Goal: Information Seeking & Learning: Learn about a topic

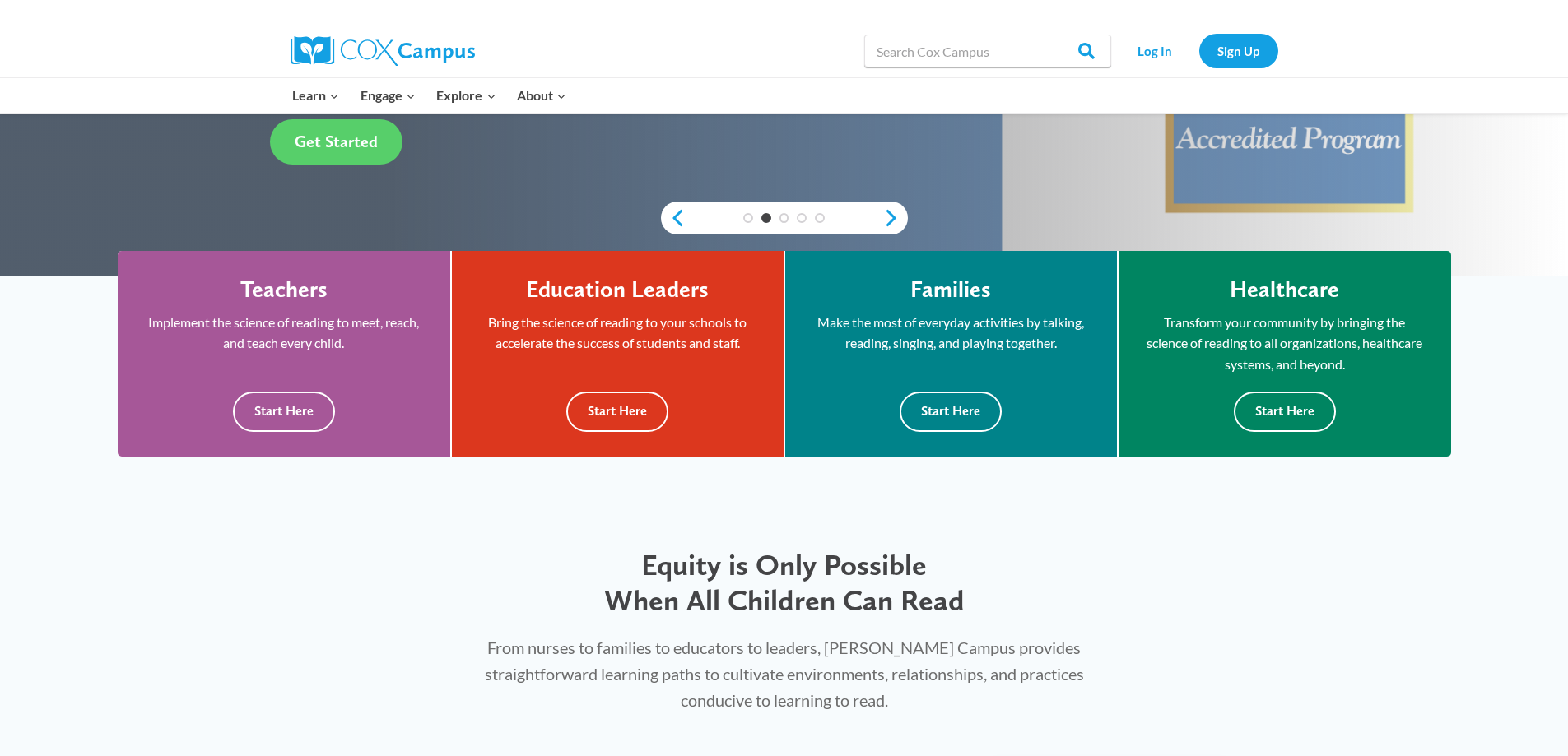
scroll to position [411, 0]
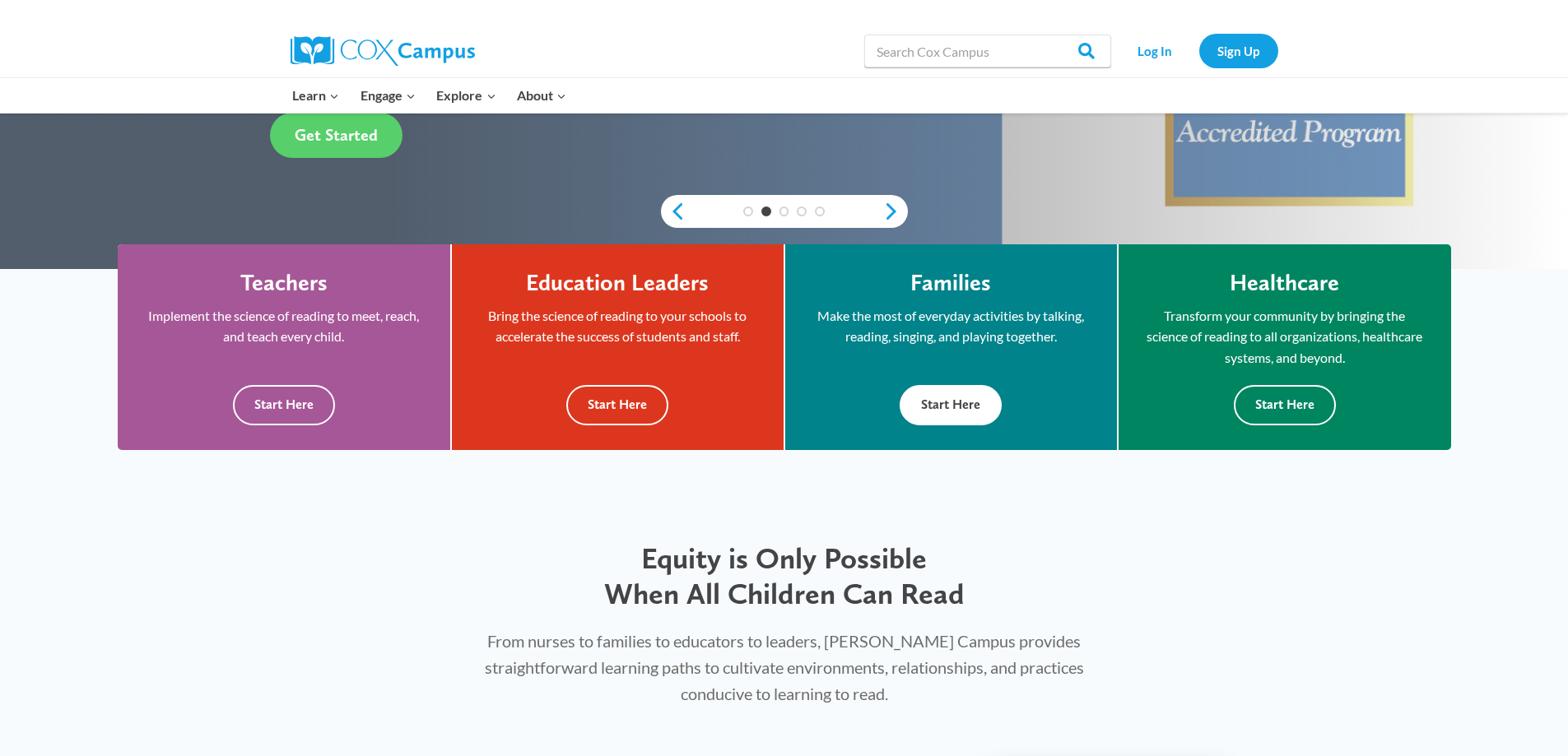
click at [957, 415] on button "Start Here" at bounding box center [950, 405] width 102 height 41
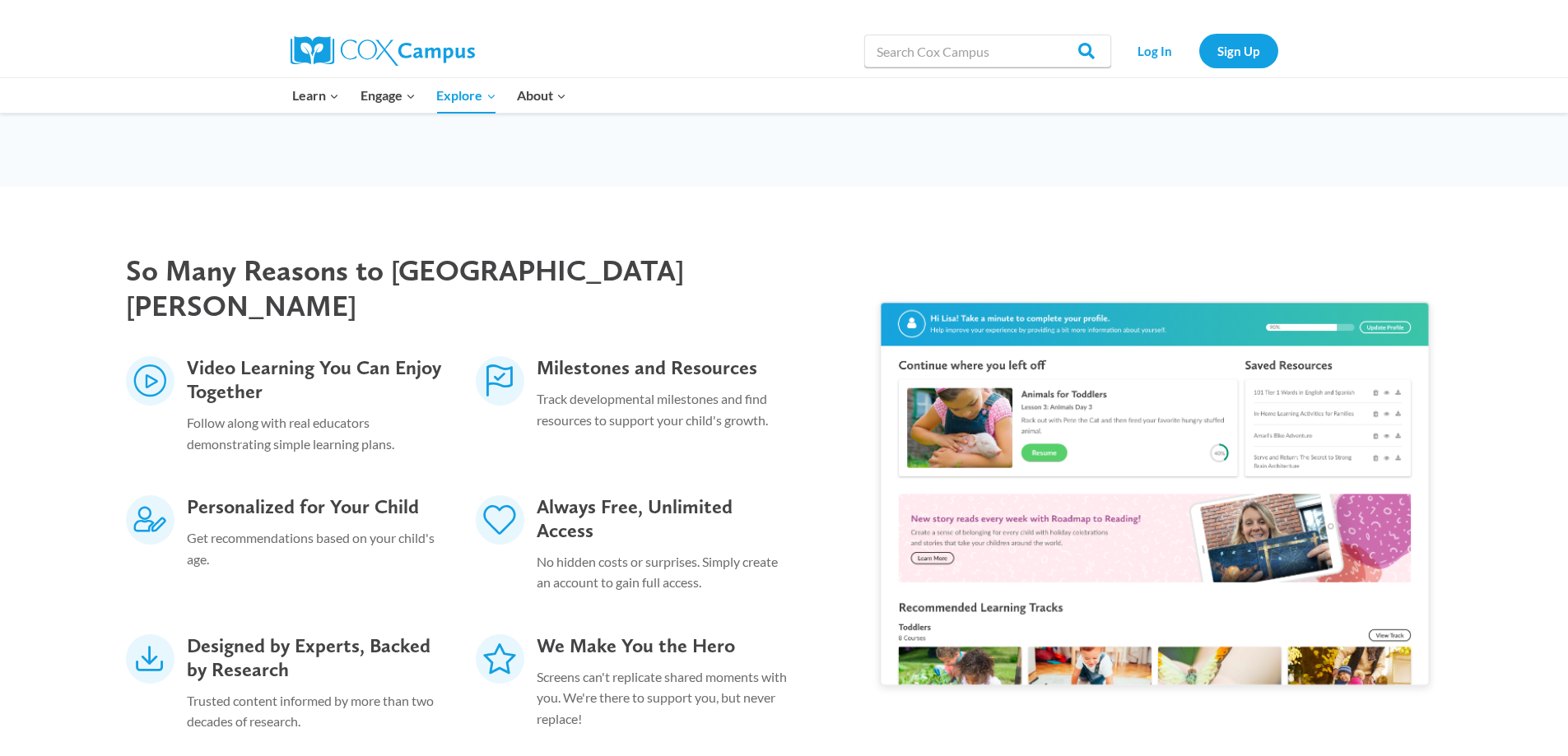
scroll to position [2304, 0]
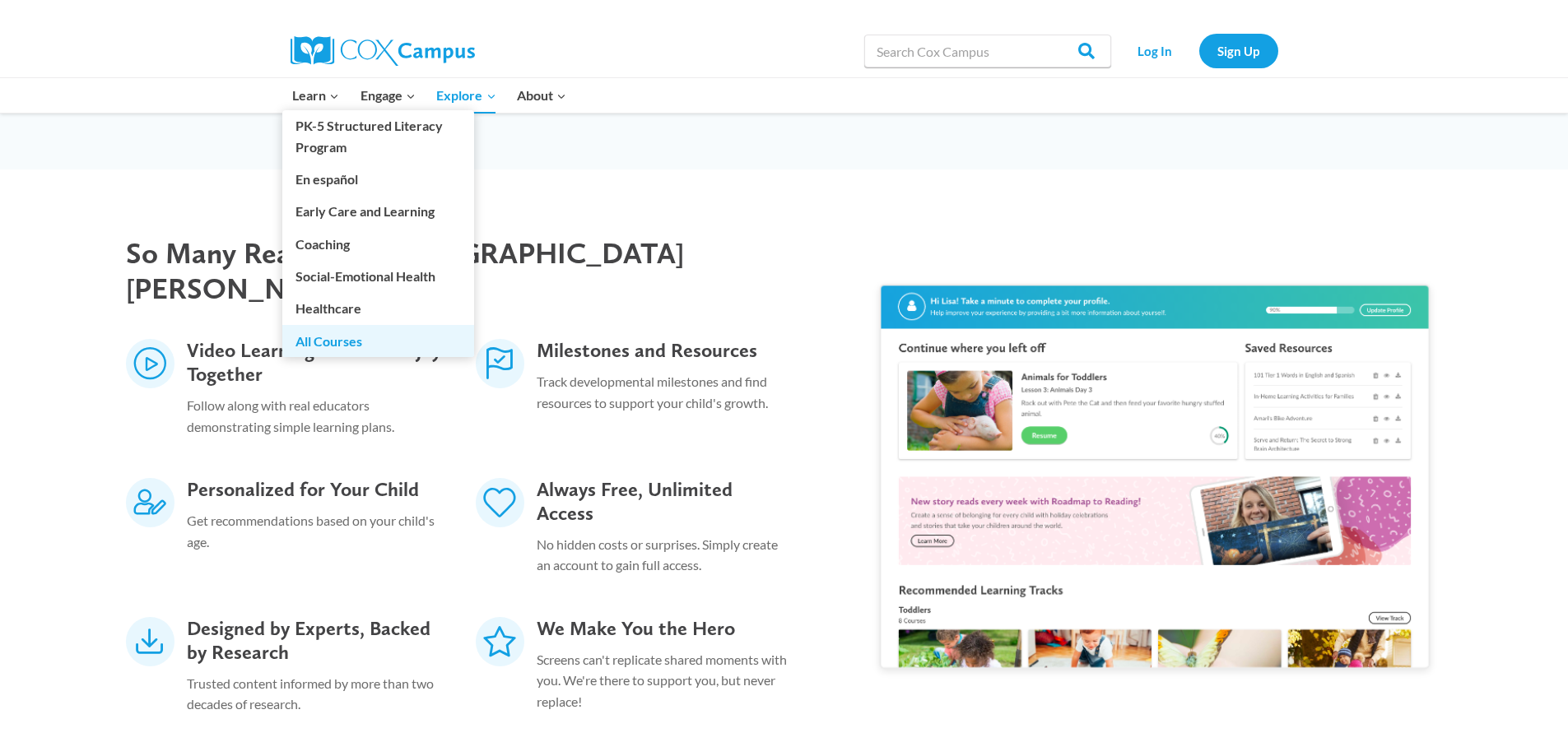
click at [333, 346] on link "All Courses" at bounding box center [378, 340] width 191 height 31
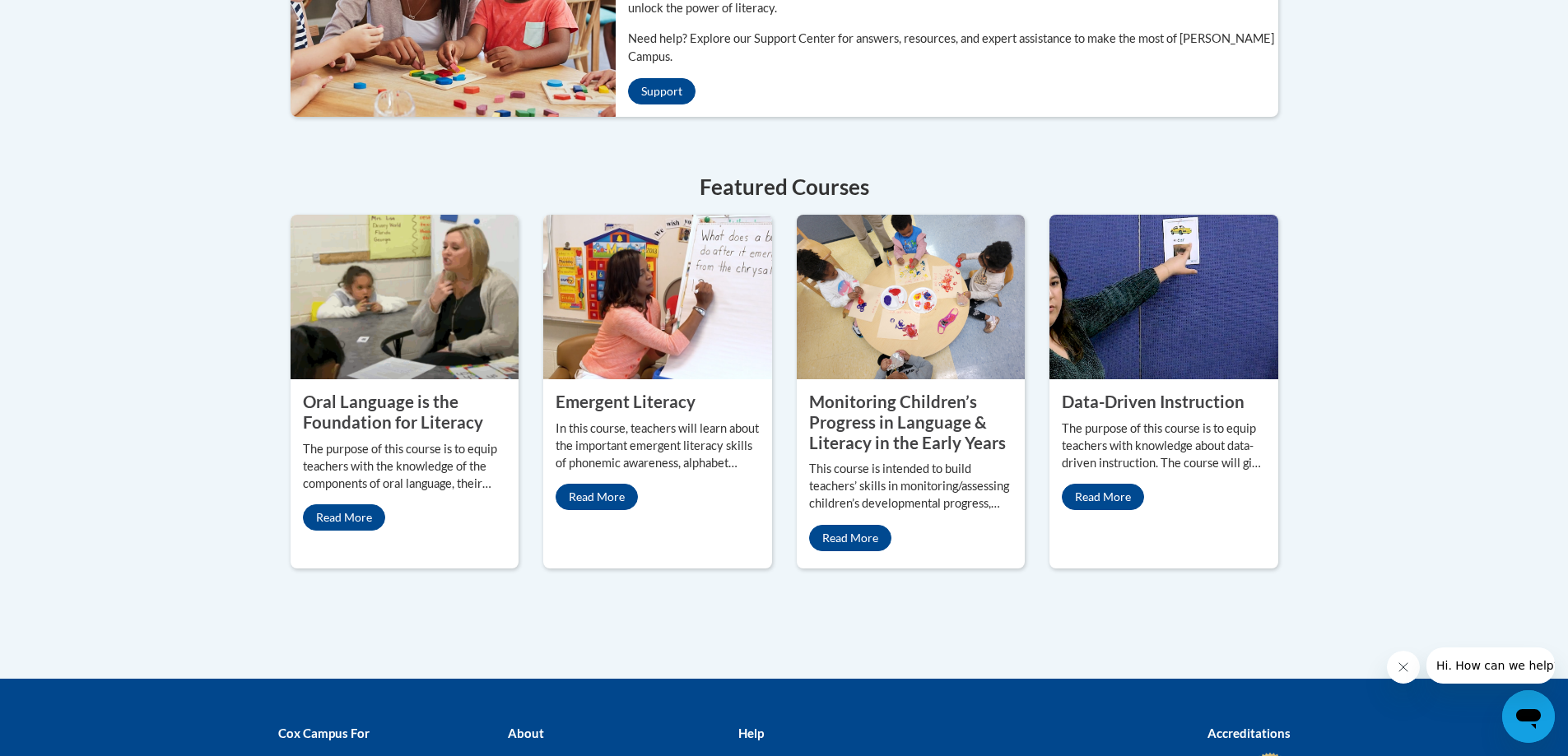
scroll to position [823, 0]
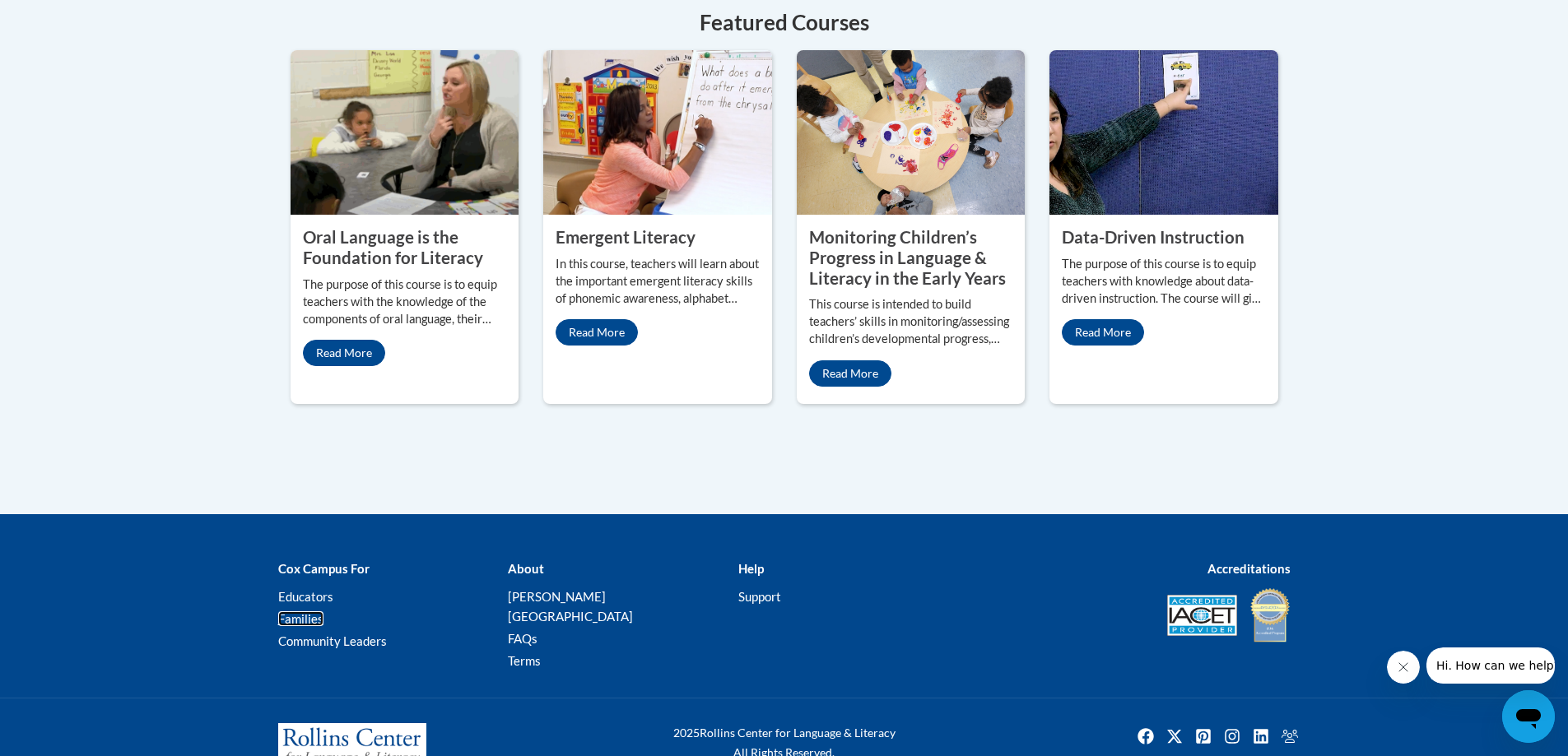
click at [302, 611] on link "Families" at bounding box center [301, 618] width 45 height 15
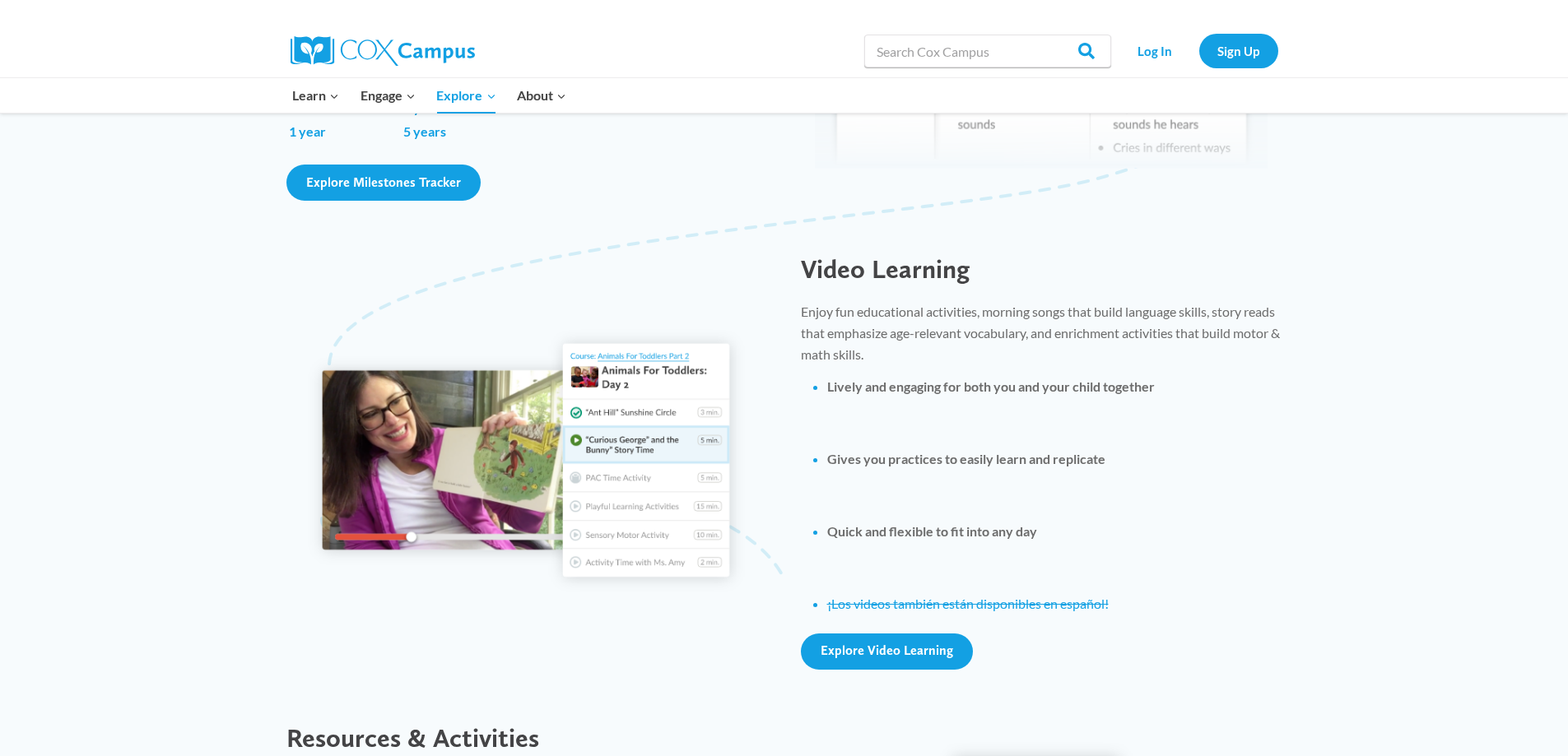
scroll to position [1399, 0]
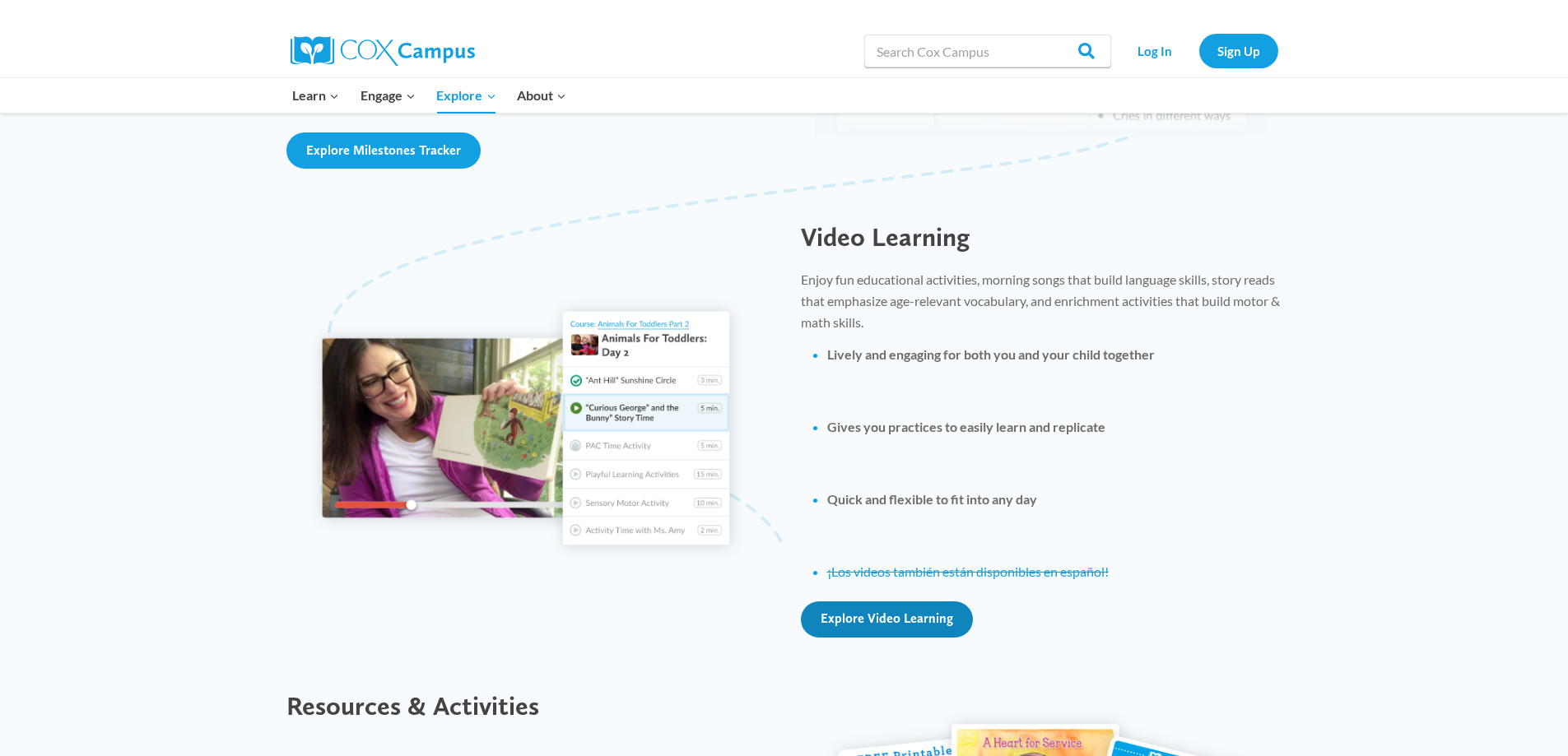
click at [871, 617] on span "Explore Video Learning" at bounding box center [886, 618] width 133 height 16
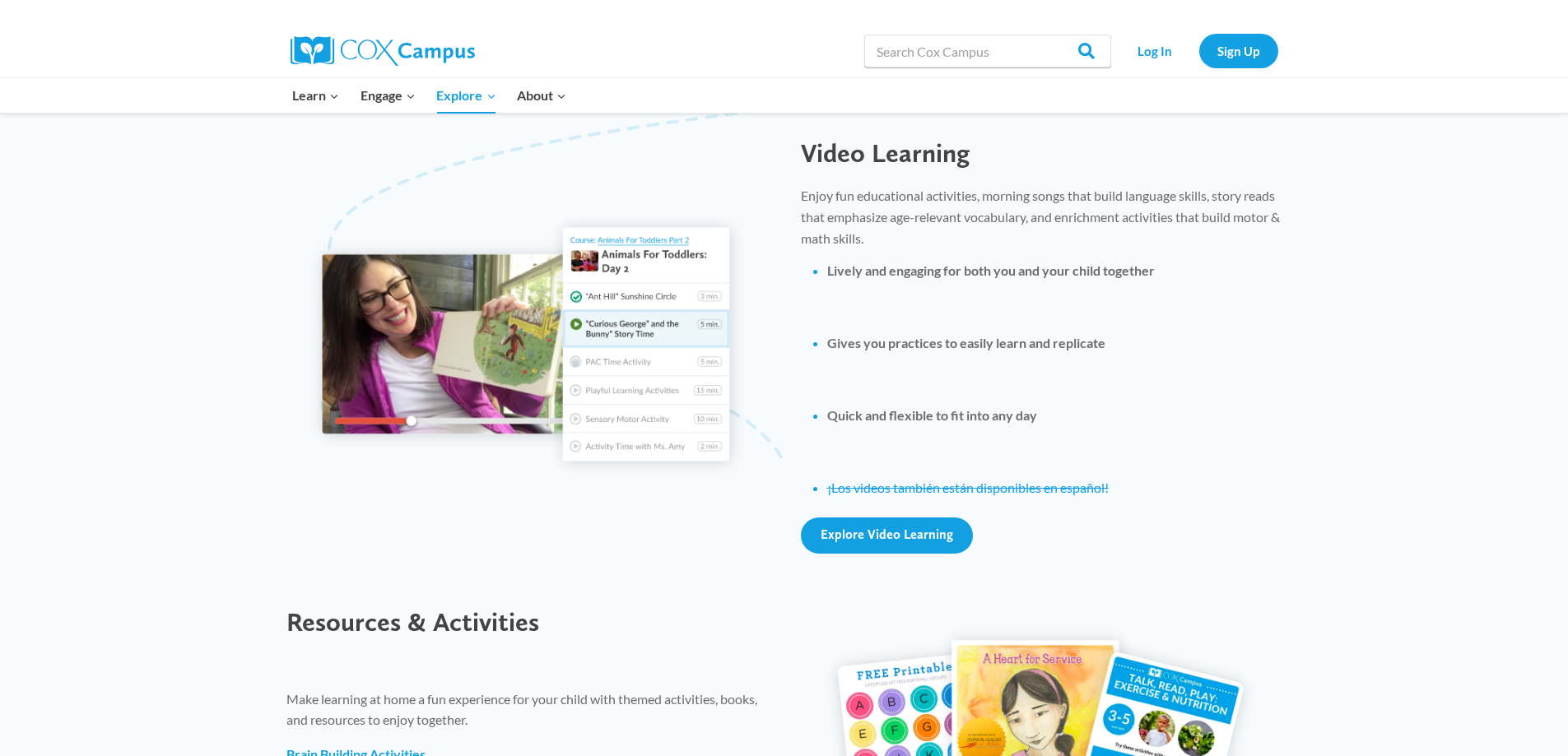
scroll to position [1892, 0]
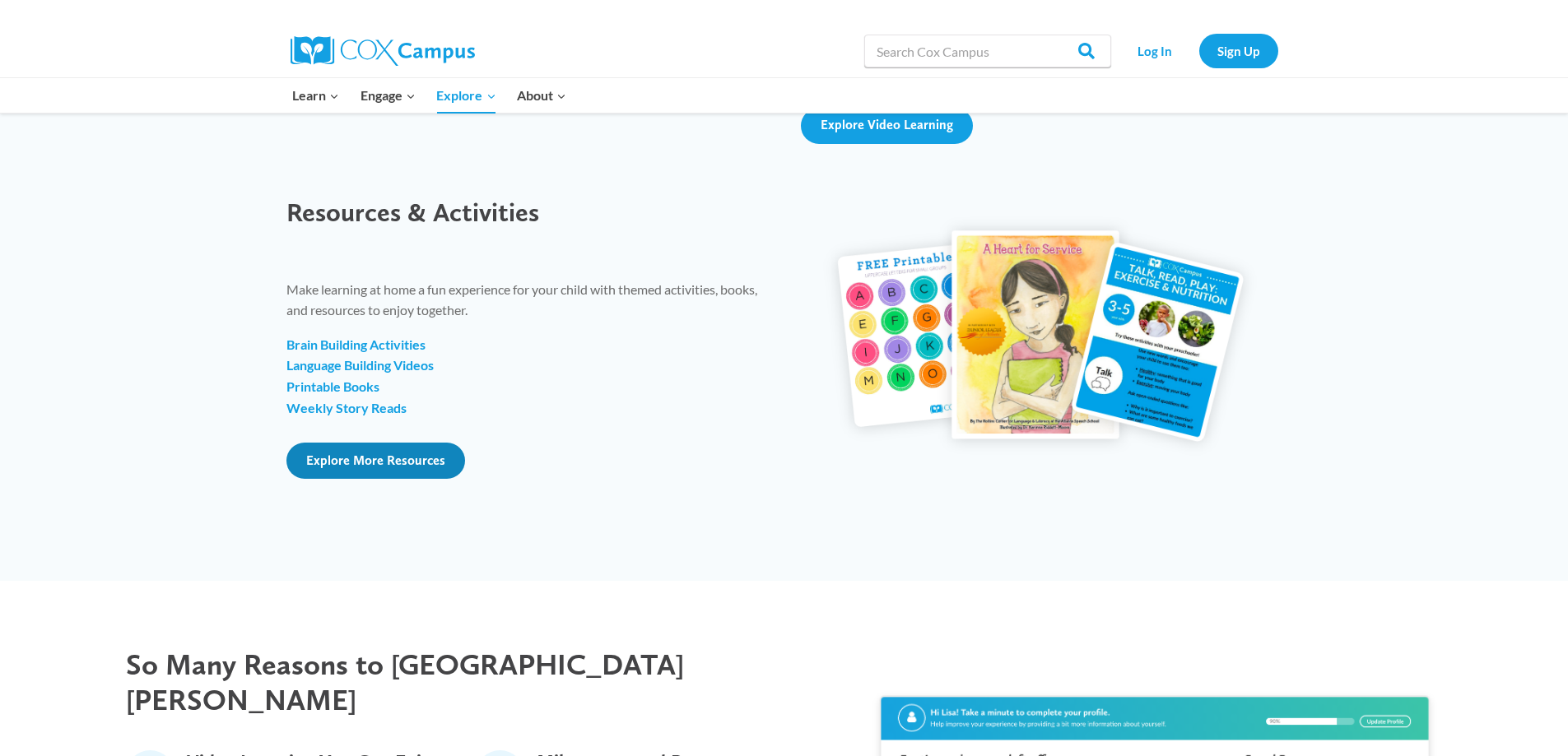
click at [350, 459] on span "Explore More Resources" at bounding box center [375, 460] width 139 height 16
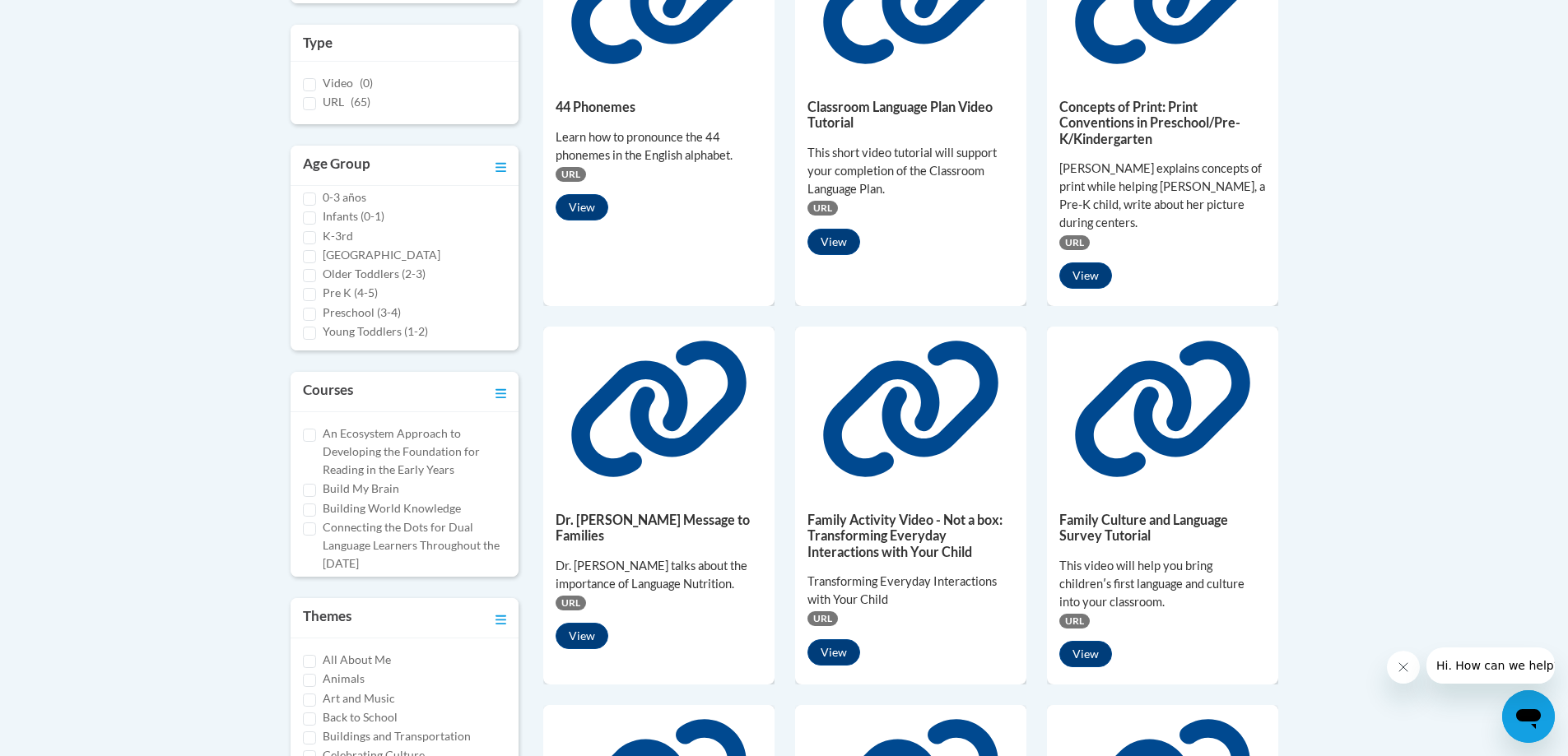
scroll to position [13, 0]
click at [370, 288] on label "Pre K (4-5)" at bounding box center [350, 289] width 55 height 18
click at [316, 288] on input "Pre K (4-5)" at bounding box center [309, 291] width 13 height 13
checkbox input "true"
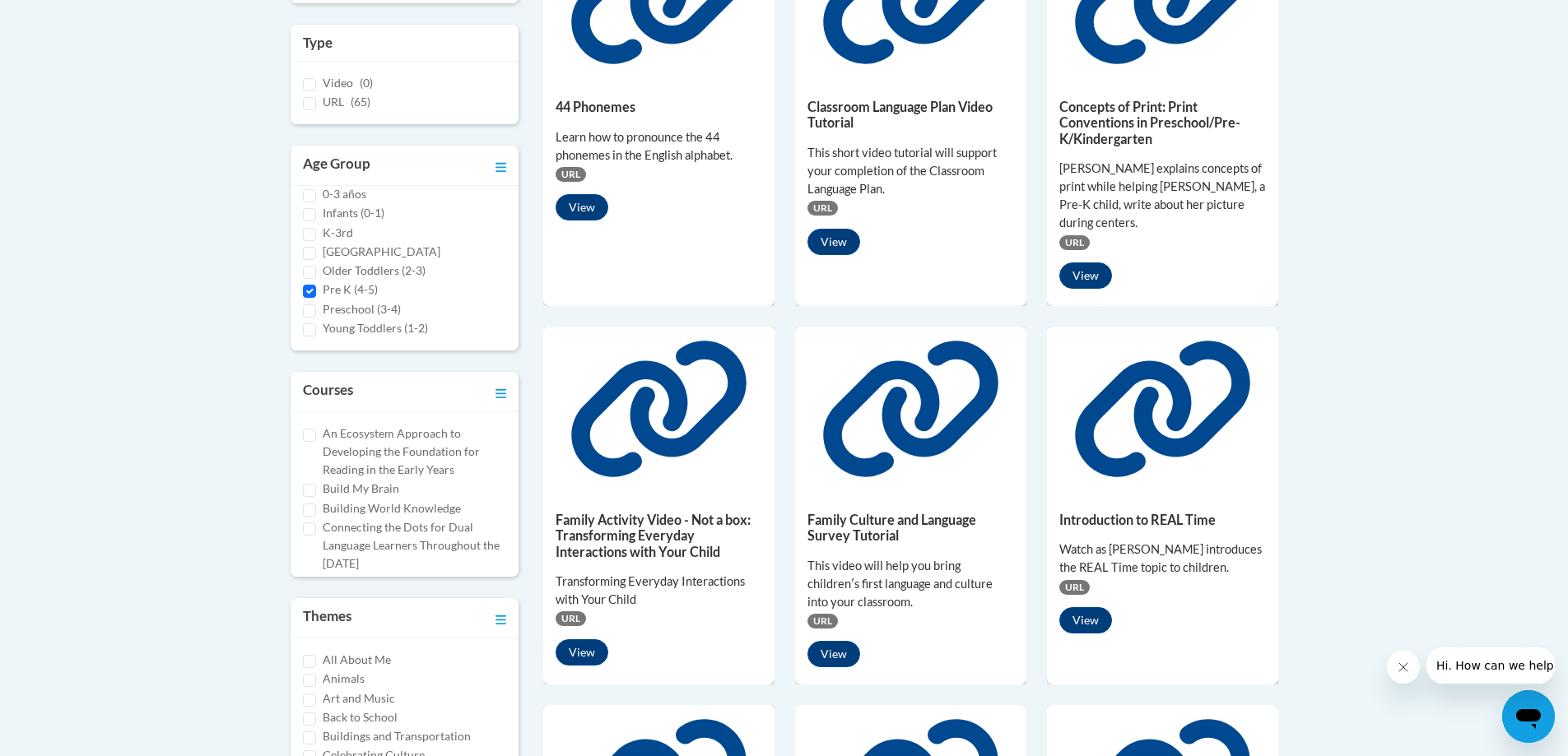
click at [385, 253] on label "Middle and High School" at bounding box center [381, 251] width 118 height 18
click at [316, 253] on input "Middle and High School" at bounding box center [309, 253] width 13 height 13
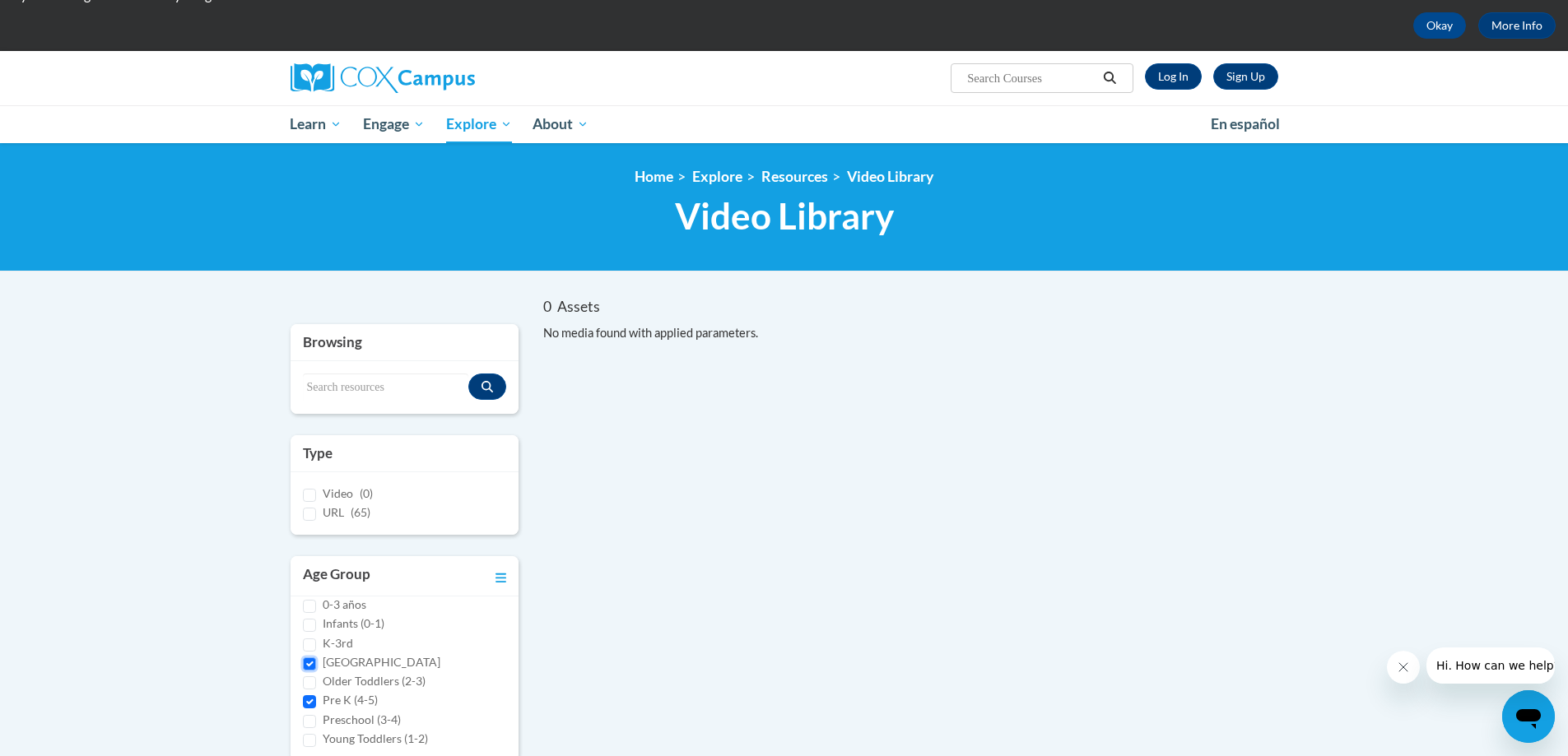
scroll to position [71, 0]
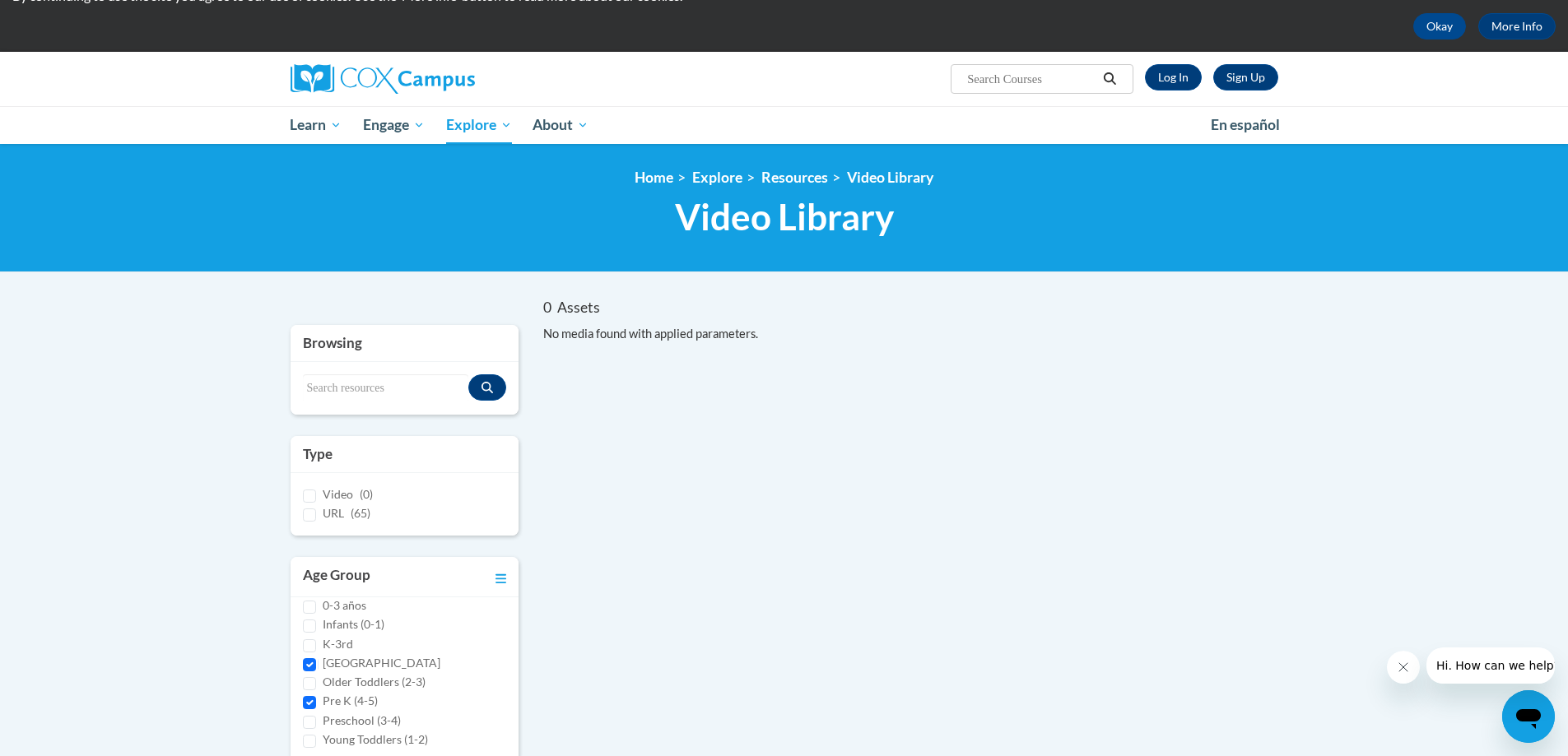
click at [365, 661] on label "Middle and High School" at bounding box center [381, 662] width 118 height 18
click at [316, 661] on input "Middle and High School" at bounding box center [309, 664] width 13 height 13
checkbox input "false"
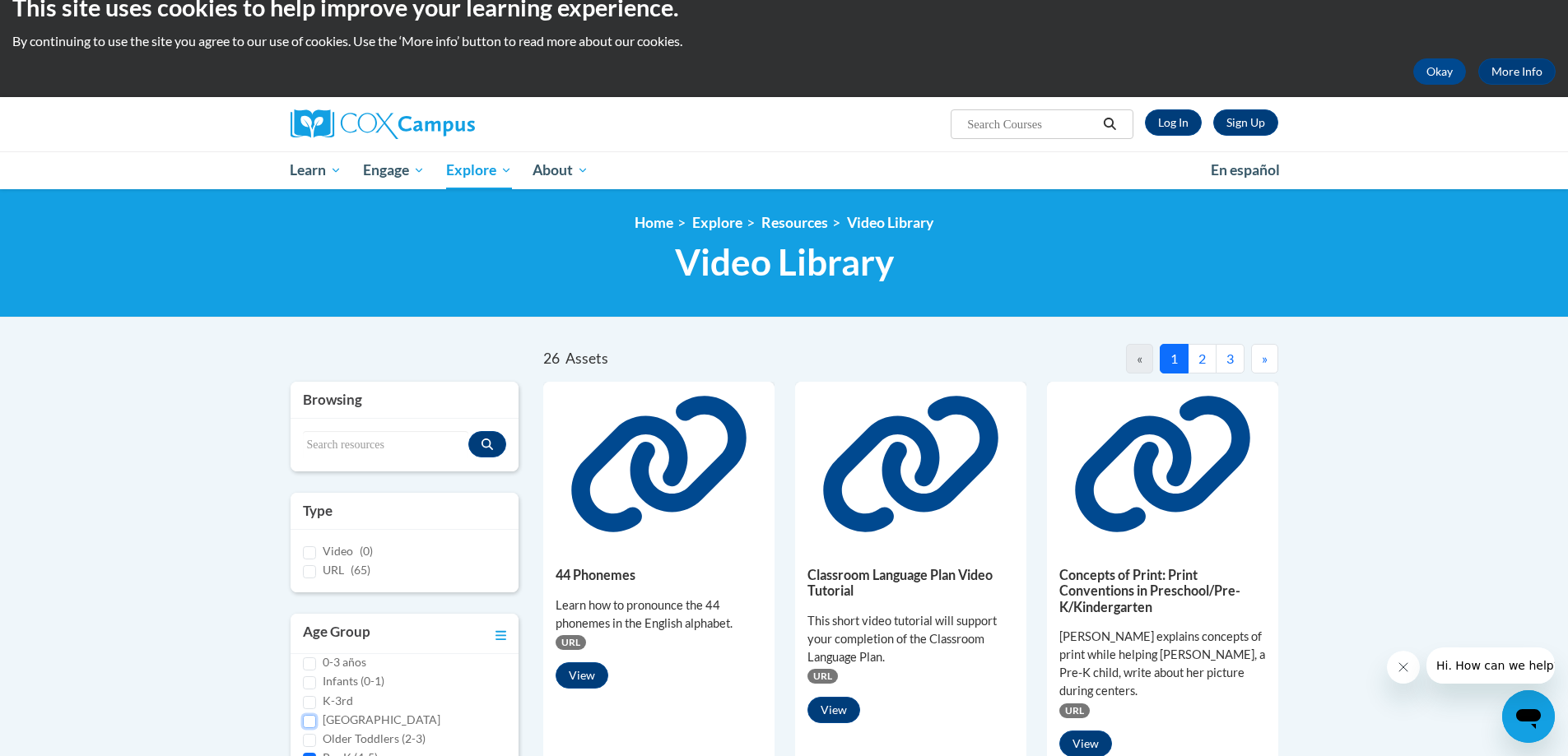
scroll to position [0, 0]
